Goal: Task Accomplishment & Management: Use online tool/utility

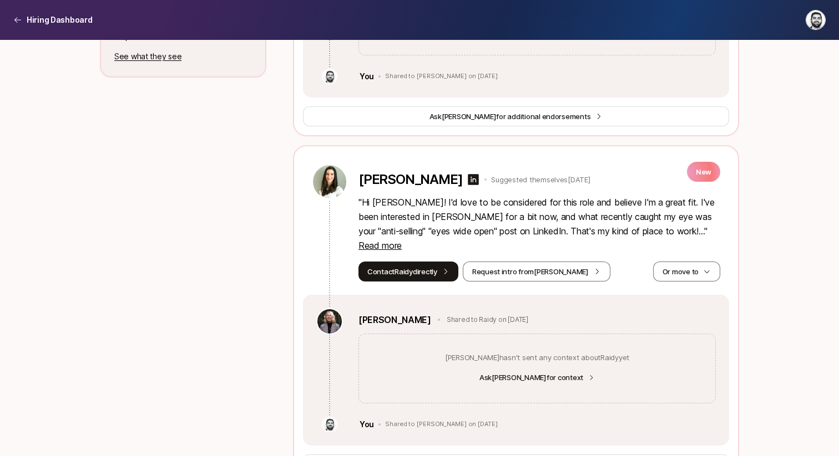
scroll to position [616, 0]
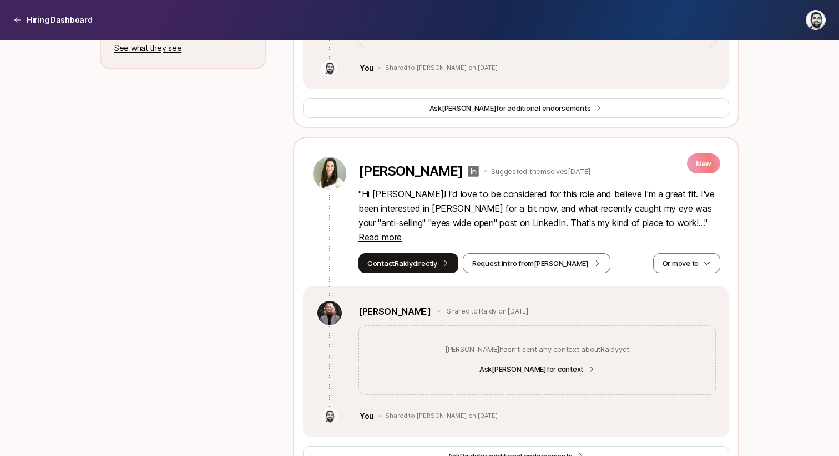
click at [468, 166] on icon at bounding box center [473, 171] width 11 height 11
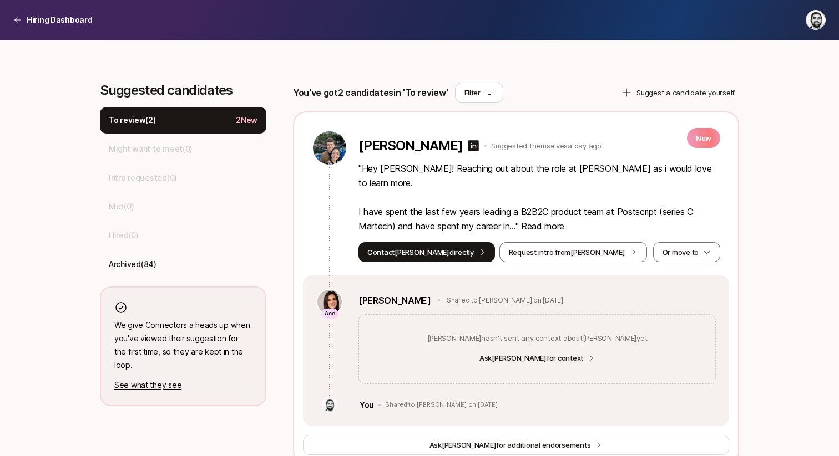
scroll to position [273, 0]
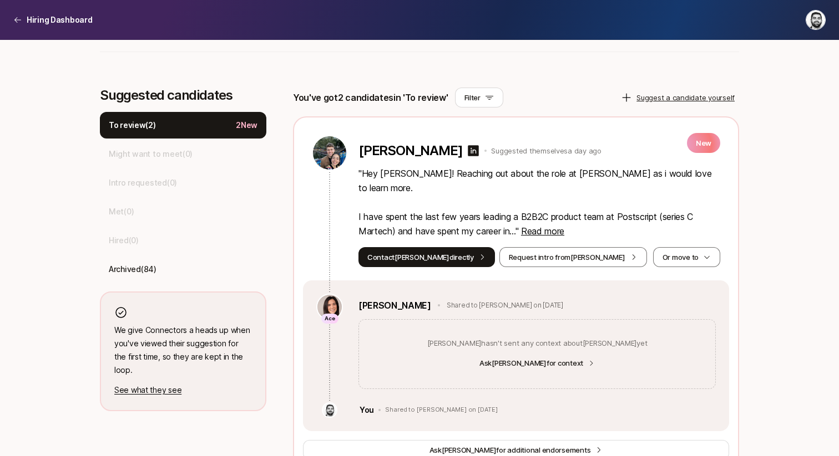
click at [401, 143] on div "[PERSON_NAME]" at bounding box center [418, 151] width 121 height 16
click at [468, 148] on icon at bounding box center [473, 150] width 11 height 11
click at [665, 247] on button "Or move to" at bounding box center [686, 257] width 67 height 20
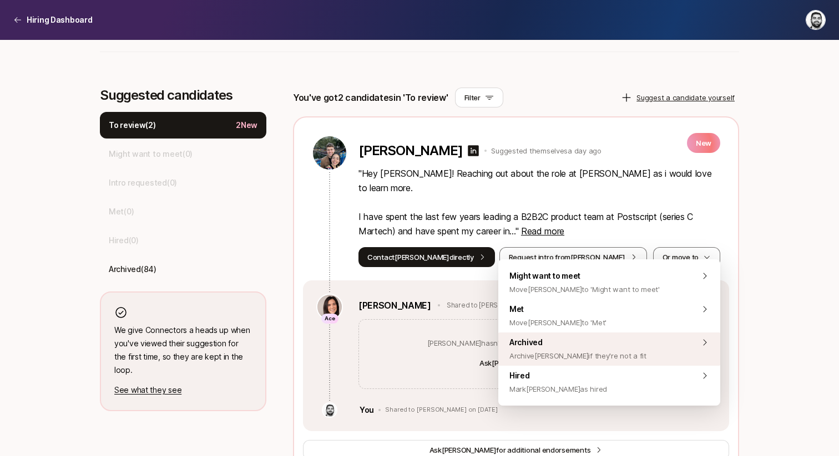
click at [595, 348] on span "Archived Archive [PERSON_NAME] if they're not a fit" at bounding box center [577, 349] width 137 height 27
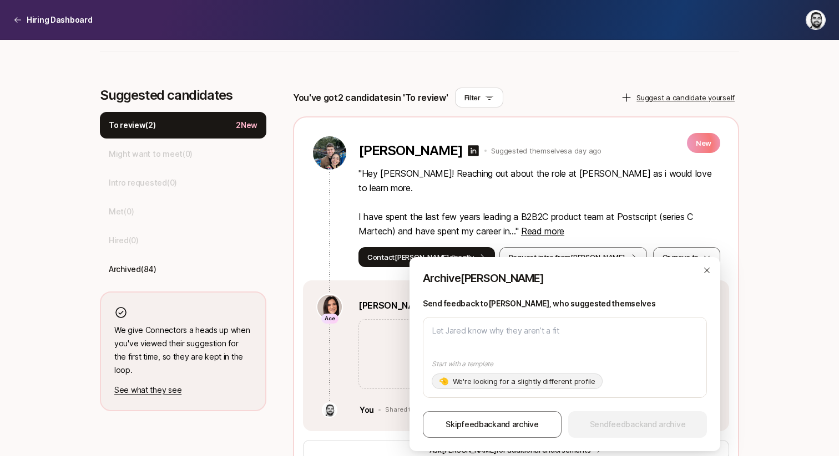
click at [534, 383] on p "We're looking for a slightly different profile" at bounding box center [524, 381] width 143 height 11
type textarea "Hi [PERSON_NAME], Thanks for your interest in the Product Manager!! Your backgr…"
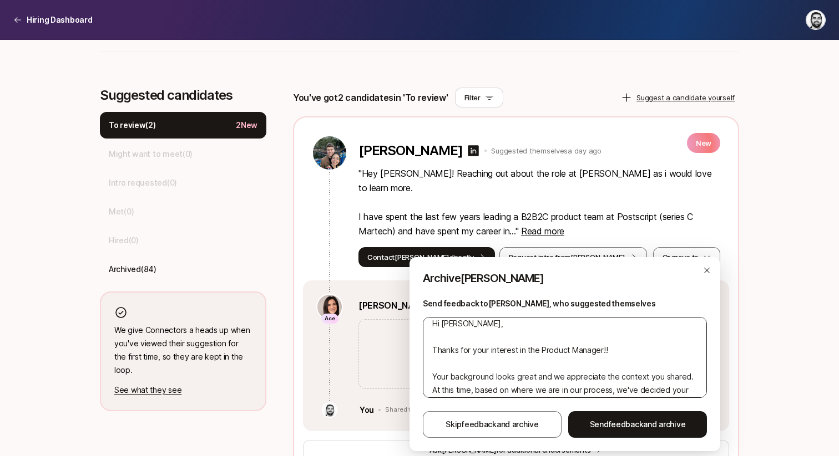
scroll to position [0, 0]
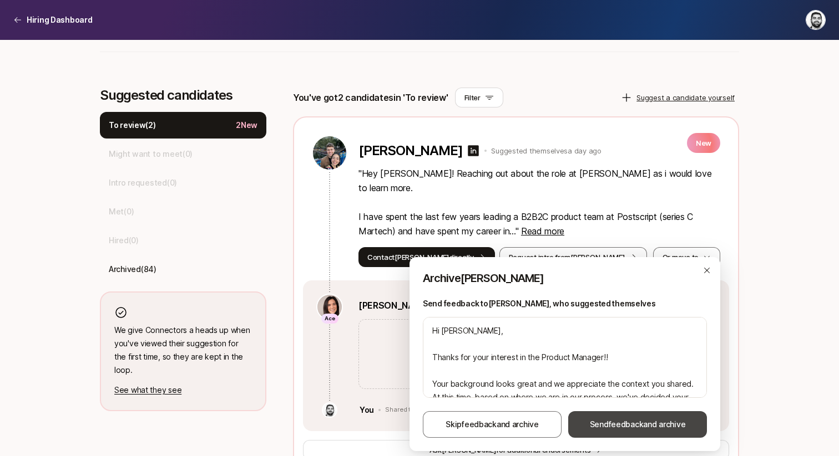
click at [608, 415] on button "Send feedback and archive" at bounding box center [637, 425] width 139 height 27
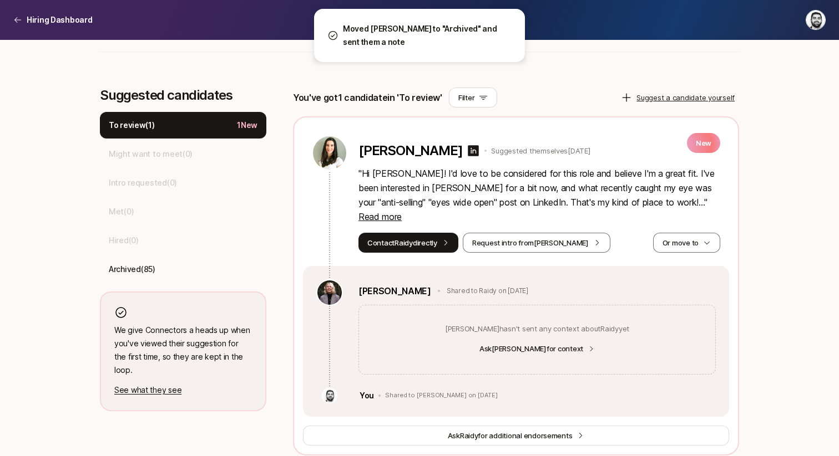
scroll to position [267, 0]
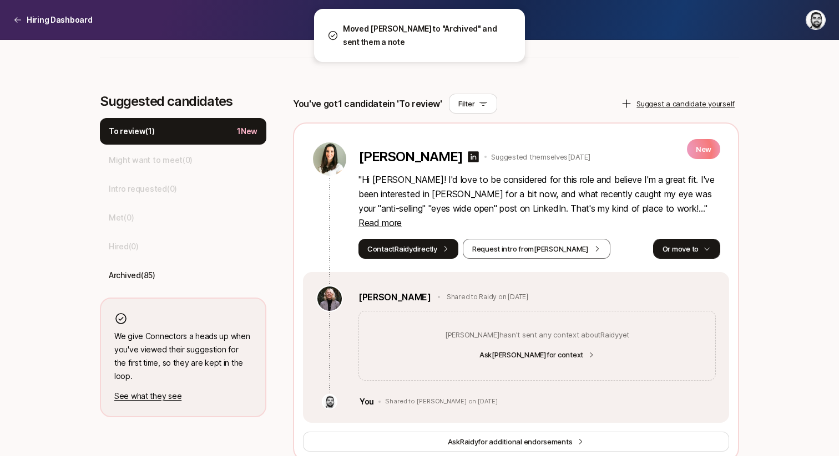
click at [672, 239] on button "Or move to" at bounding box center [686, 249] width 67 height 20
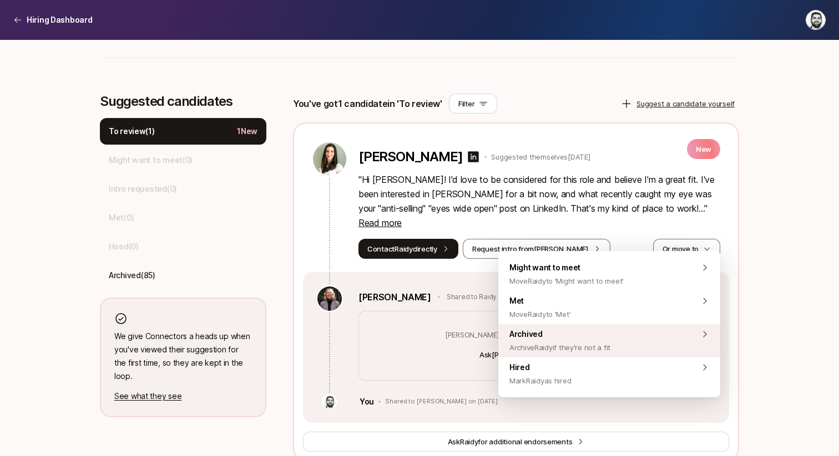
click at [564, 349] on span "Archive Raidy if they're not a fit" at bounding box center [559, 347] width 101 height 13
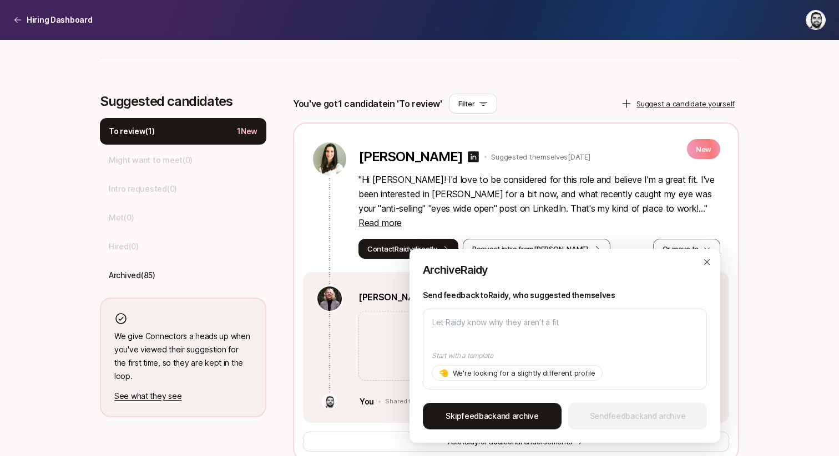
click at [516, 411] on span "Skip feedback and archive" at bounding box center [491, 416] width 93 height 13
type textarea "x"
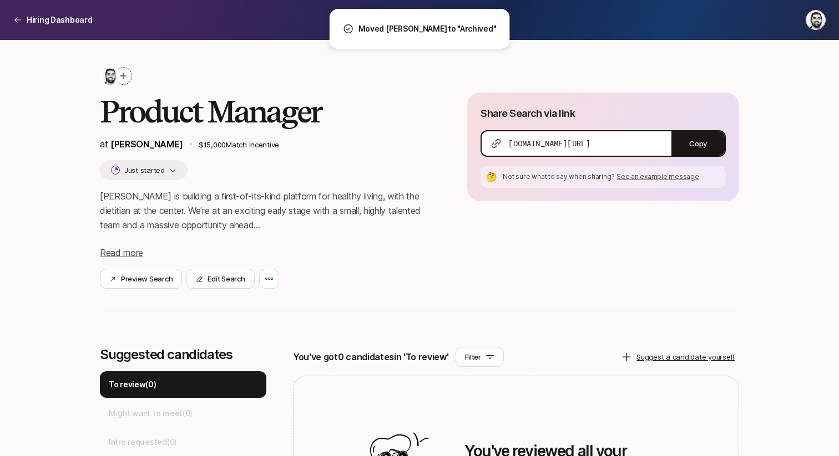
scroll to position [0, 0]
